Goal: Entertainment & Leisure: Browse casually

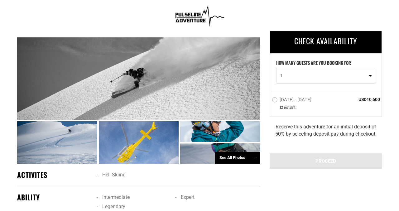
scroll to position [463, 0]
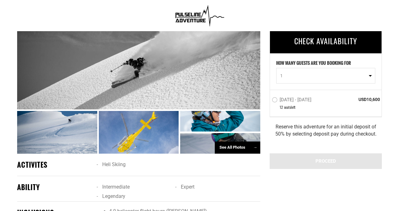
click at [240, 142] on div "See All Photos →" at bounding box center [238, 148] width 46 height 12
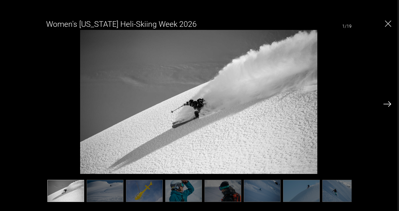
scroll to position [528, 0]
click at [329, 195] on img at bounding box center [341, 191] width 37 height 22
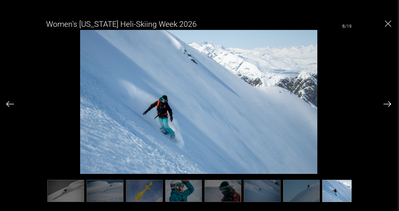
scroll to position [0, 218]
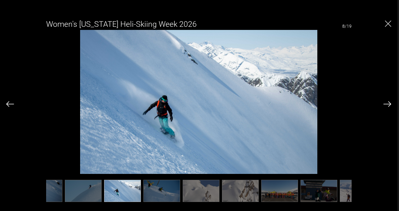
click at [324, 191] on img at bounding box center [319, 191] width 37 height 22
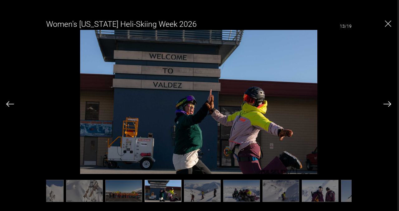
scroll to position [528, 0]
click at [211, 191] on img at bounding box center [202, 191] width 37 height 22
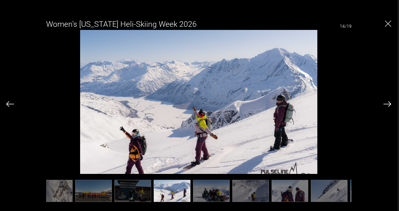
scroll to position [0, 406]
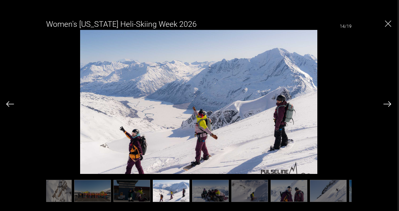
click at [220, 194] on img at bounding box center [210, 191] width 37 height 22
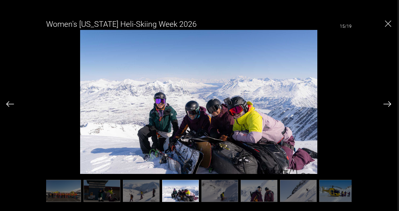
scroll to position [0, 437]
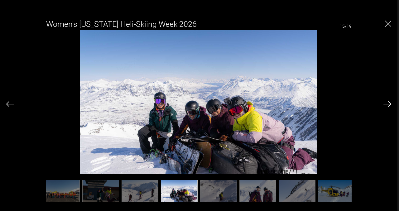
click at [223, 190] on img at bounding box center [218, 191] width 37 height 22
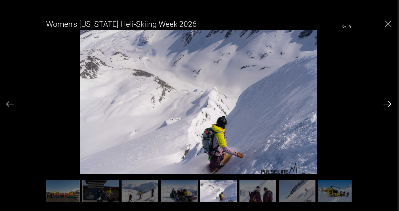
scroll to position [0, 441]
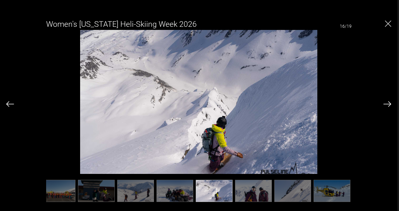
click at [247, 191] on img at bounding box center [253, 191] width 37 height 22
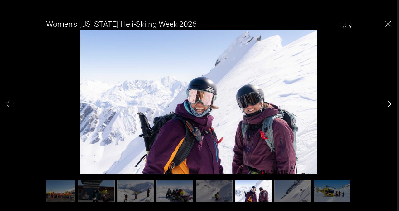
click at [287, 192] on img at bounding box center [293, 191] width 37 height 22
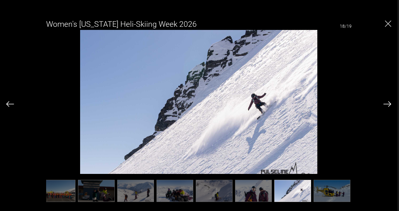
click at [332, 190] on img at bounding box center [332, 191] width 37 height 22
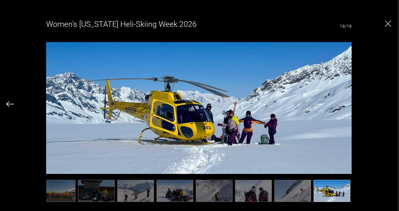
scroll to position [534, 0]
click at [387, 23] on img "Close" at bounding box center [388, 24] width 6 height 6
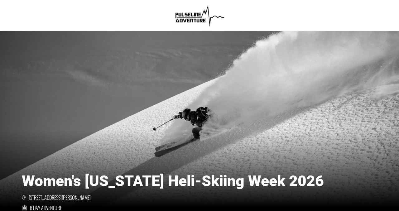
scroll to position [0, 0]
